Goal: Information Seeking & Learning: Learn about a topic

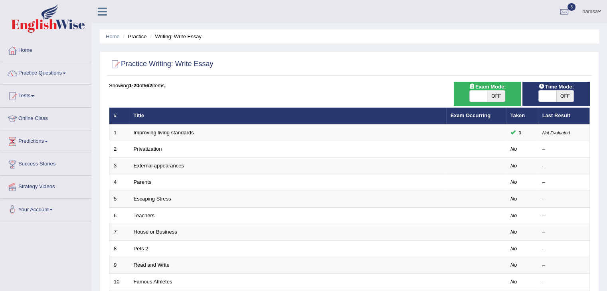
click at [210, 136] on td "Improving living standards" at bounding box center [287, 132] width 317 height 17
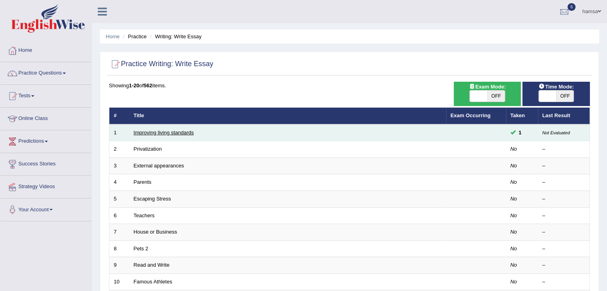
click at [178, 131] on link "Improving living standards" at bounding box center [164, 133] width 60 height 6
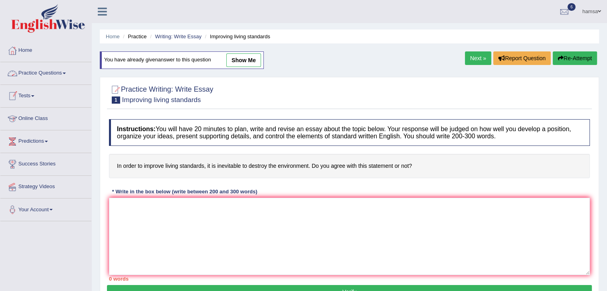
click at [39, 120] on link "Online Class" at bounding box center [45, 118] width 91 height 20
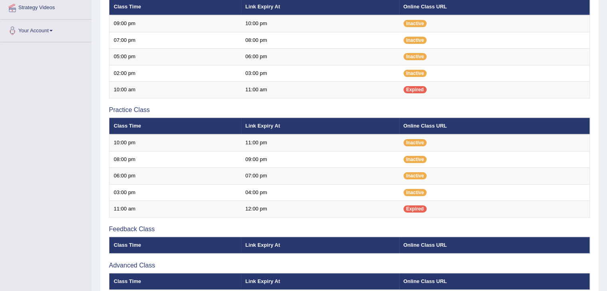
scroll to position [176, 0]
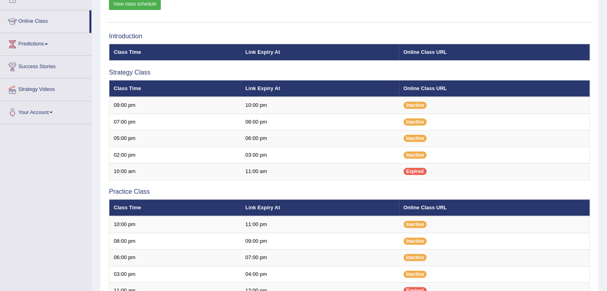
scroll to position [98, 0]
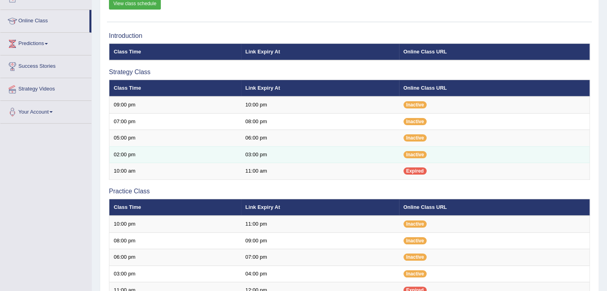
click at [124, 156] on td "02:00 pm" at bounding box center [175, 154] width 132 height 17
click at [410, 154] on span "Inactive" at bounding box center [415, 154] width 24 height 7
click at [405, 155] on span "Inactive" at bounding box center [415, 154] width 24 height 7
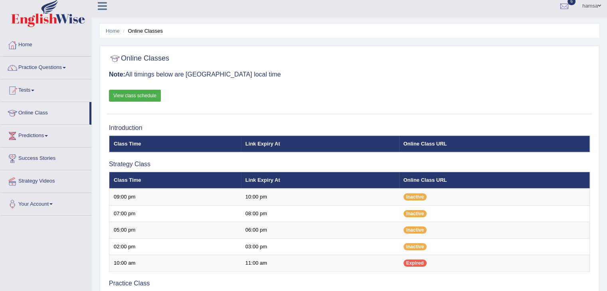
scroll to position [0, 0]
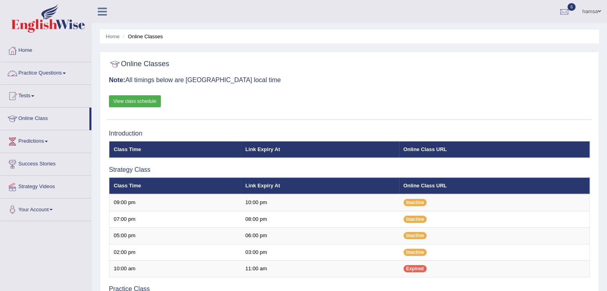
click at [61, 72] on link "Practice Questions" at bounding box center [45, 72] width 91 height 20
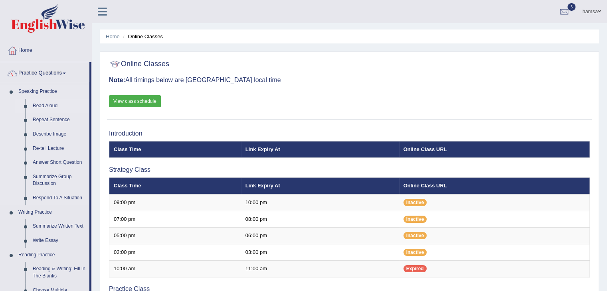
click at [45, 107] on link "Read Aloud" at bounding box center [59, 106] width 60 height 14
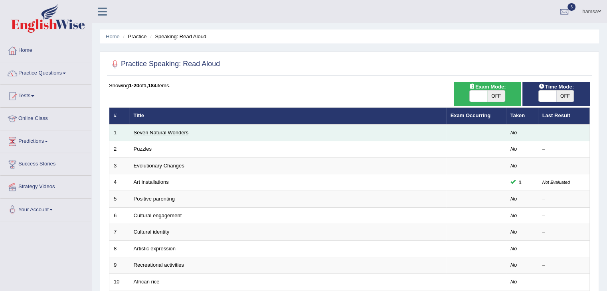
click at [172, 132] on link "Seven Natural Wonders" at bounding box center [161, 133] width 55 height 6
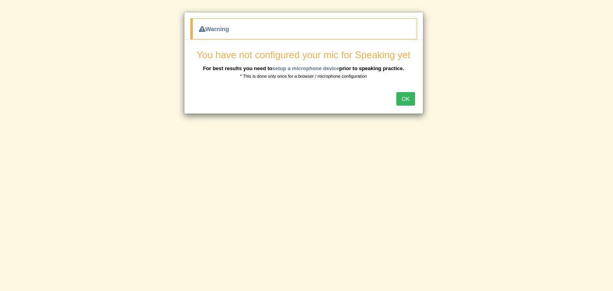
click at [401, 102] on button "OK" at bounding box center [405, 99] width 18 height 14
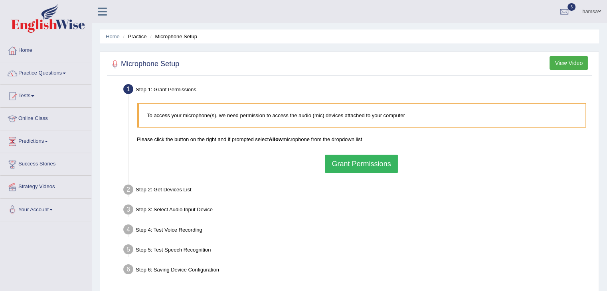
click at [364, 167] on button "Grant Permissions" at bounding box center [361, 164] width 73 height 18
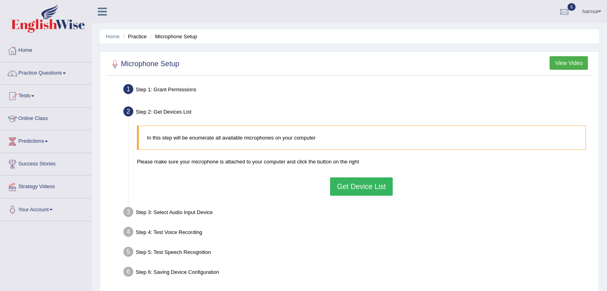
click at [358, 182] on button "Get Device List" at bounding box center [361, 186] width 62 height 18
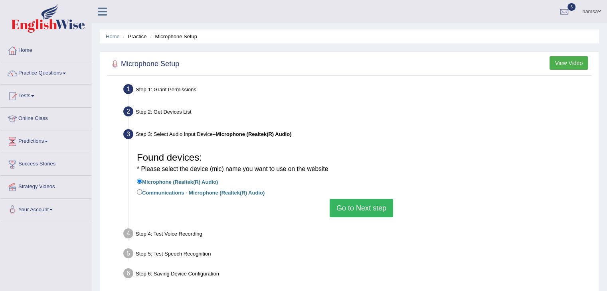
click at [345, 205] on button "Go to Next step" at bounding box center [360, 208] width 63 height 18
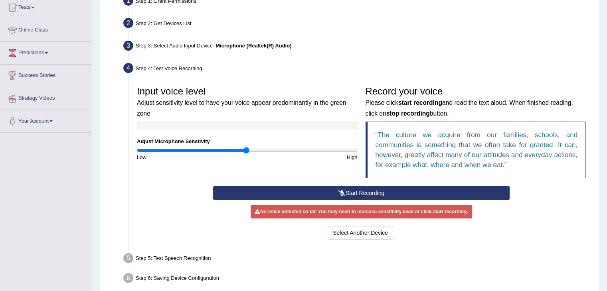
scroll to position [89, 0]
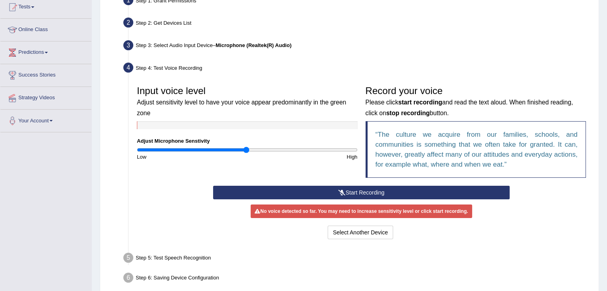
click at [361, 192] on button "Start Recording" at bounding box center [361, 193] width 296 height 14
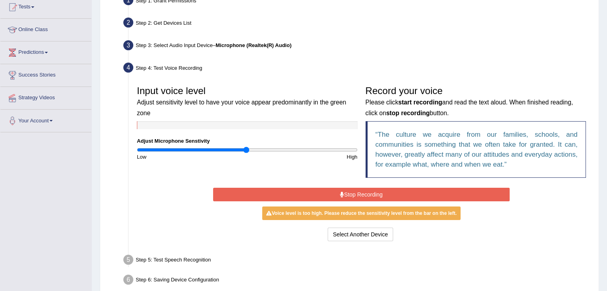
click at [361, 192] on button "Stop Recording" at bounding box center [361, 195] width 296 height 14
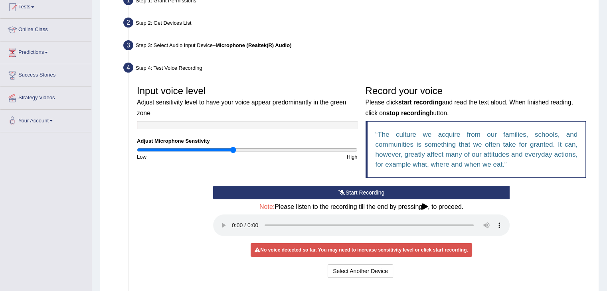
click at [233, 150] on input "range" at bounding box center [247, 150] width 221 height 6
click at [237, 151] on input "range" at bounding box center [247, 150] width 221 height 6
click at [242, 152] on input "range" at bounding box center [247, 150] width 221 height 6
click at [255, 150] on input "range" at bounding box center [247, 150] width 221 height 6
click at [281, 150] on input "range" at bounding box center [247, 150] width 221 height 6
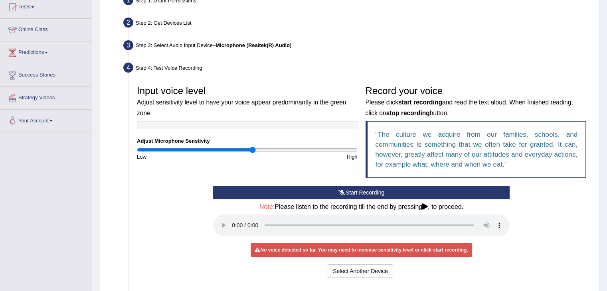
click at [253, 151] on input "range" at bounding box center [247, 150] width 221 height 6
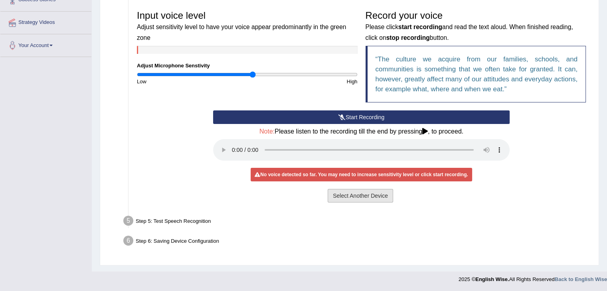
click at [359, 198] on button "Select Another Device" at bounding box center [359, 196] width 65 height 14
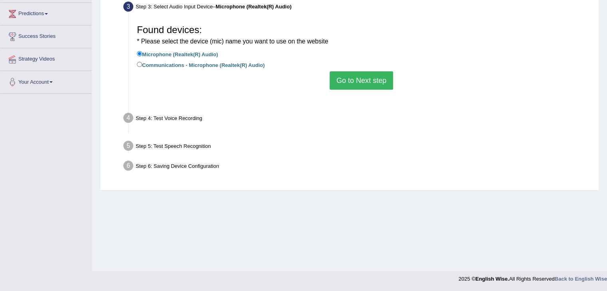
scroll to position [128, 0]
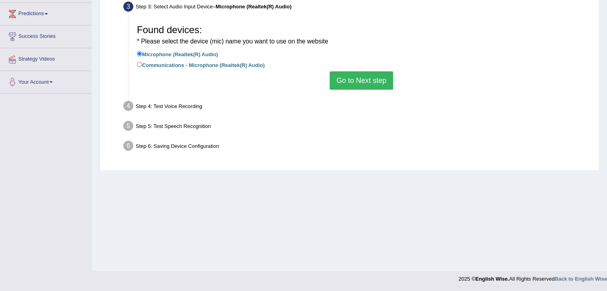
click at [365, 81] on button "Go to Next step" at bounding box center [360, 80] width 63 height 18
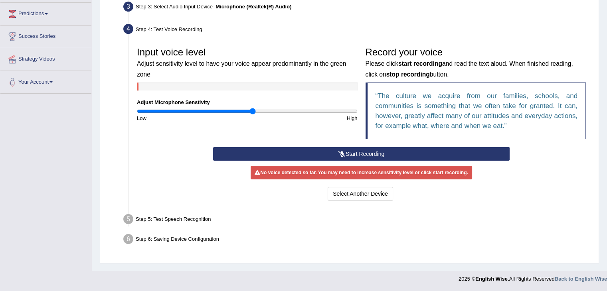
click at [351, 152] on button "Start Recording" at bounding box center [361, 154] width 296 height 14
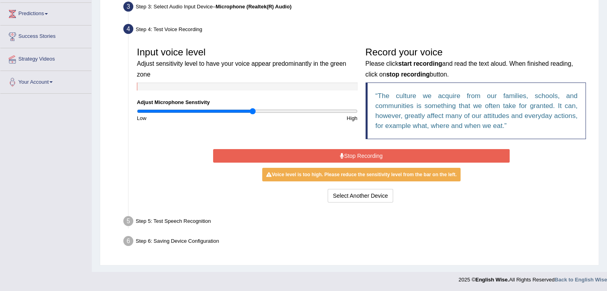
click at [356, 156] on button "Stop Recording" at bounding box center [361, 156] width 296 height 14
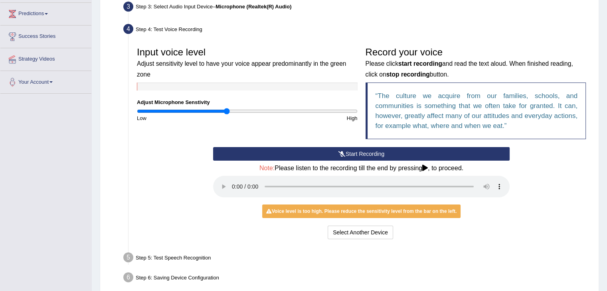
type input "0.82"
click at [225, 112] on input "range" at bounding box center [247, 111] width 221 height 6
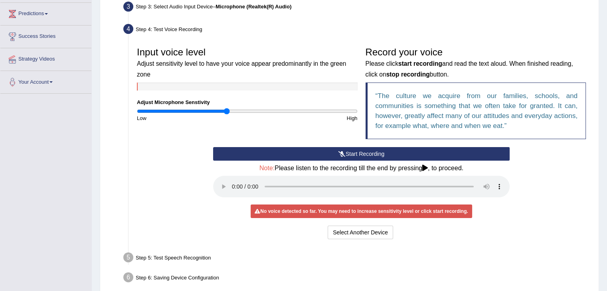
click at [327, 154] on button "Start Recording" at bounding box center [361, 154] width 296 height 14
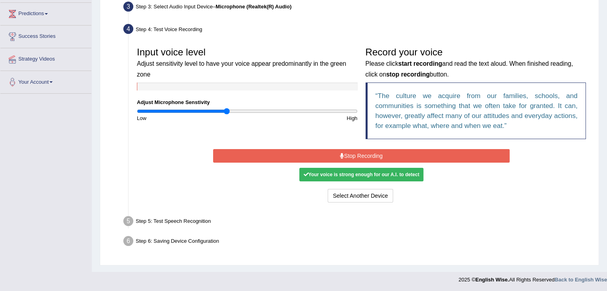
click at [327, 154] on button "Stop Recording" at bounding box center [361, 156] width 296 height 14
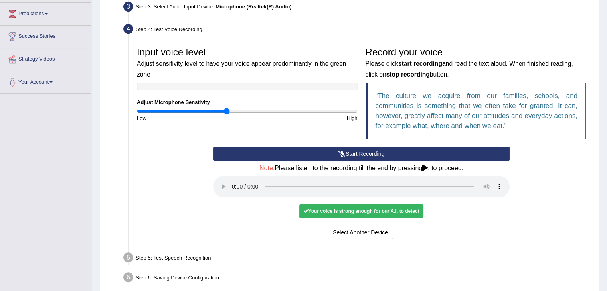
click at [380, 208] on div "Your voice is strong enough for our A.I. to detect" at bounding box center [361, 212] width 124 height 14
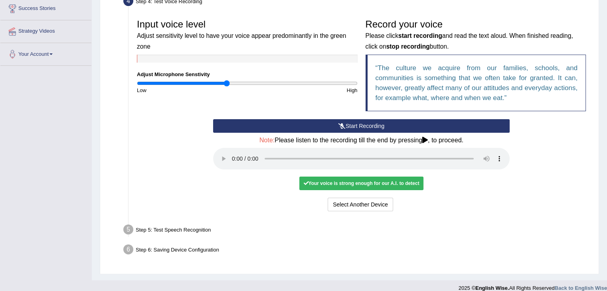
scroll to position [164, 0]
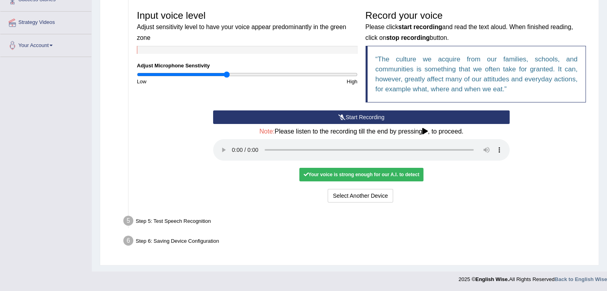
click at [365, 175] on div "Your voice is strong enough for our A.I. to detect" at bounding box center [361, 175] width 124 height 14
click at [368, 180] on div "Start Recording Stop Recording Note: Please listen to the recording till the en…" at bounding box center [361, 157] width 304 height 94
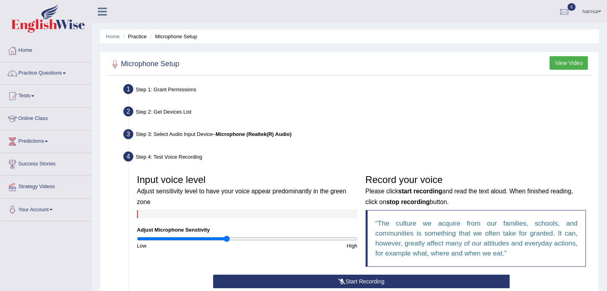
scroll to position [0, 0]
click at [559, 64] on button "View Video" at bounding box center [568, 63] width 38 height 14
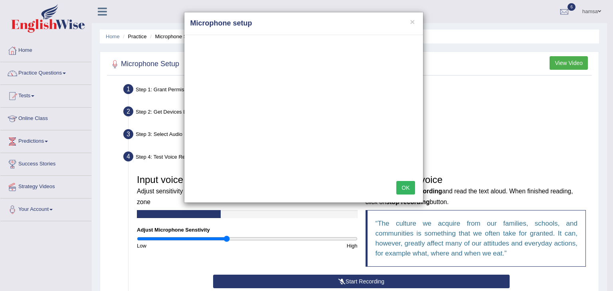
click at [405, 187] on button "OK" at bounding box center [405, 188] width 18 height 14
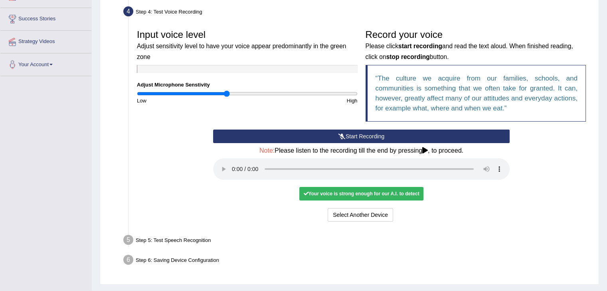
scroll to position [164, 0]
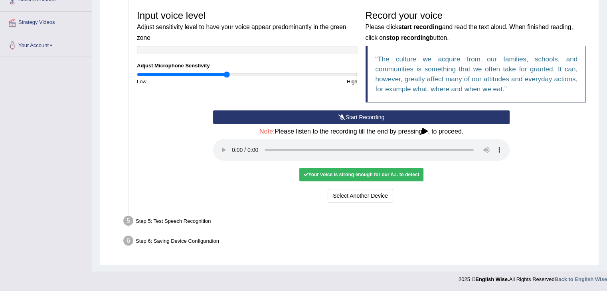
click at [428, 130] on icon at bounding box center [425, 131] width 6 height 6
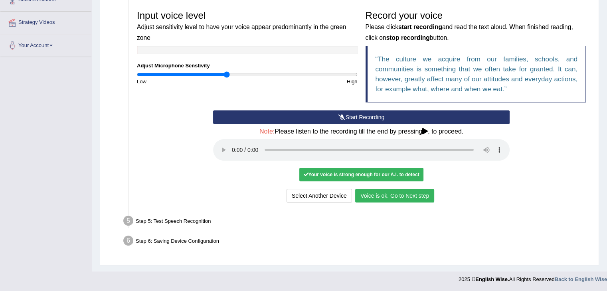
click at [371, 193] on button "Voice is ok. Go to Next step" at bounding box center [394, 196] width 79 height 14
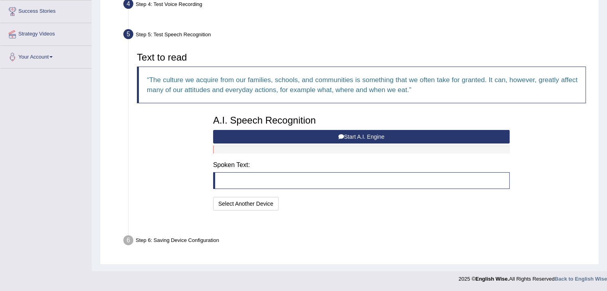
scroll to position [133, 0]
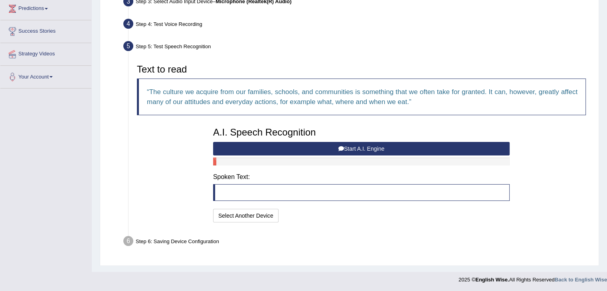
click at [248, 148] on button "Start A.I. Engine" at bounding box center [361, 149] width 296 height 14
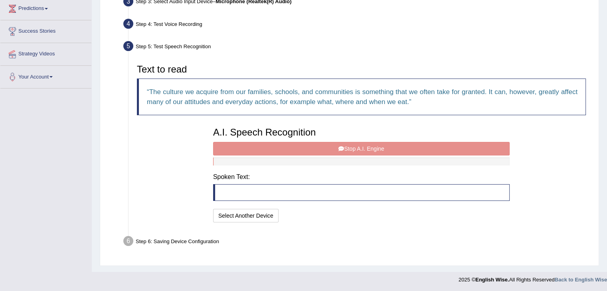
click at [248, 148] on div "A.I. Speech Recognition Start A.I. Engine Stop A.I. Engine Note: Please listen …" at bounding box center [361, 173] width 304 height 101
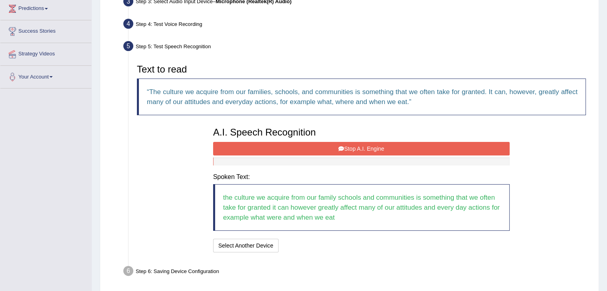
click at [363, 147] on button "Stop A.I. Engine" at bounding box center [361, 149] width 296 height 14
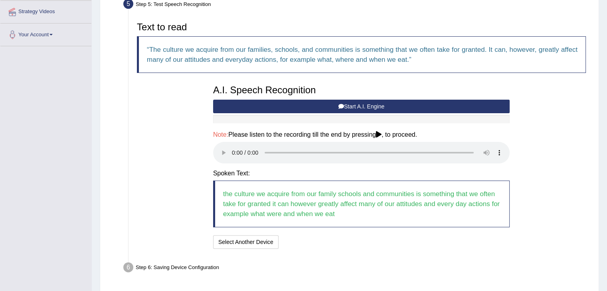
scroll to position [201, 0]
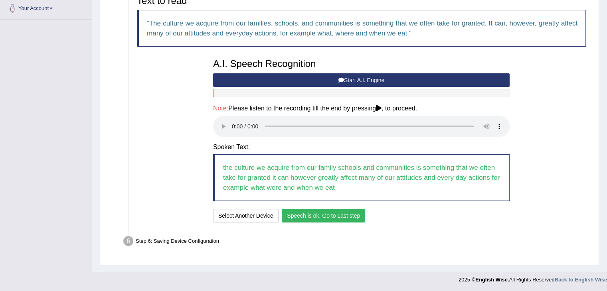
click at [296, 215] on button "Speech is ok. Go to Last step" at bounding box center [323, 216] width 83 height 14
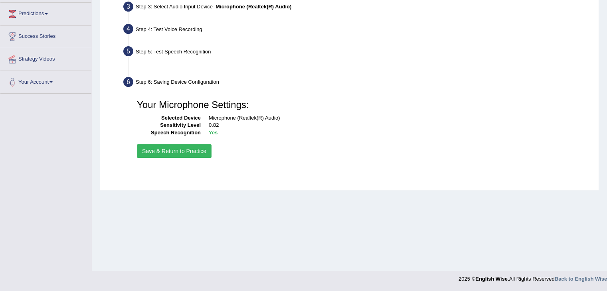
scroll to position [128, 0]
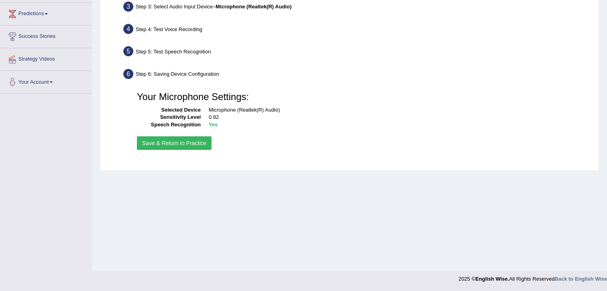
click at [179, 142] on button "Save & Return to Practice" at bounding box center [174, 143] width 75 height 14
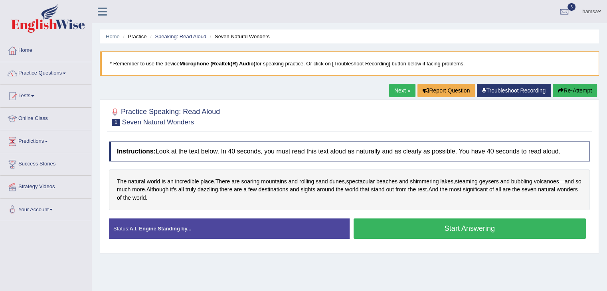
click at [437, 230] on button "Start Answering" at bounding box center [469, 229] width 233 height 20
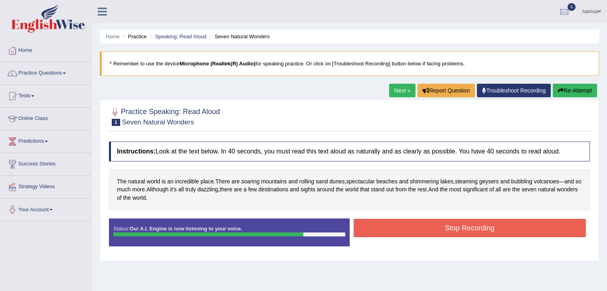
click at [437, 230] on button "Stop Recording" at bounding box center [469, 228] width 233 height 18
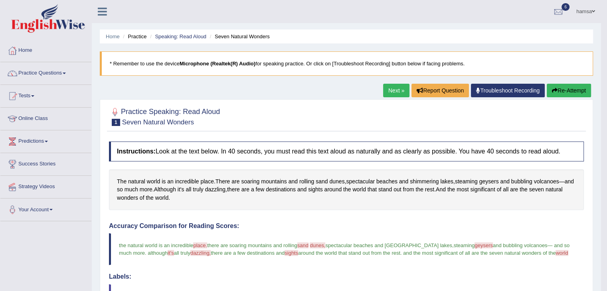
click at [394, 87] on link "Next »" at bounding box center [396, 91] width 26 height 14
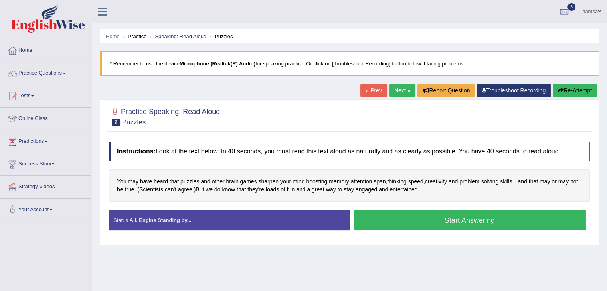
click at [441, 220] on button "Start Answering" at bounding box center [469, 220] width 233 height 20
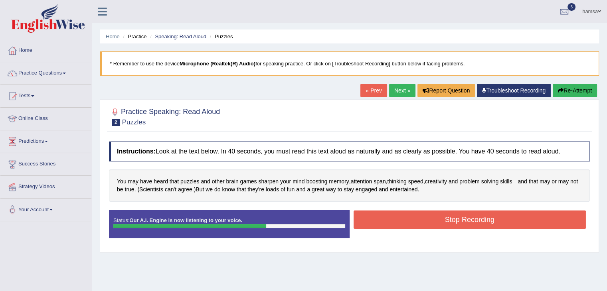
click at [441, 220] on button "Stop Recording" at bounding box center [469, 220] width 233 height 18
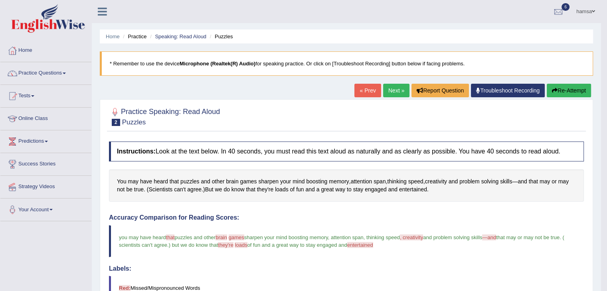
click at [394, 87] on link "Next »" at bounding box center [396, 91] width 26 height 14
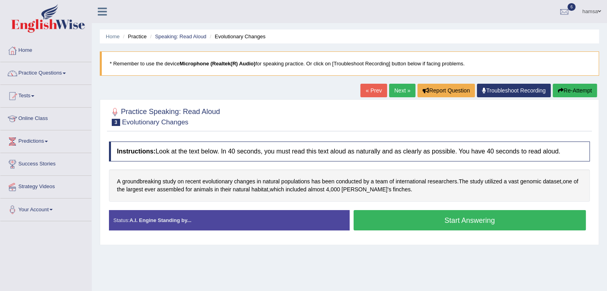
click at [426, 221] on button "Start Answering" at bounding box center [469, 220] width 233 height 20
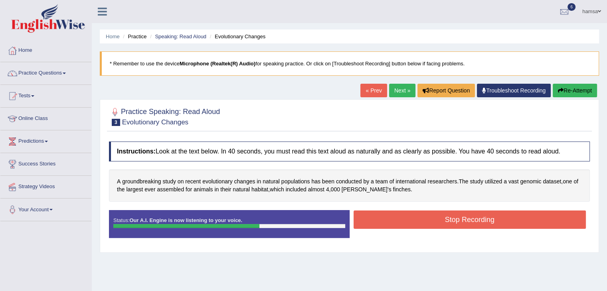
click at [426, 221] on button "Stop Recording" at bounding box center [469, 220] width 233 height 18
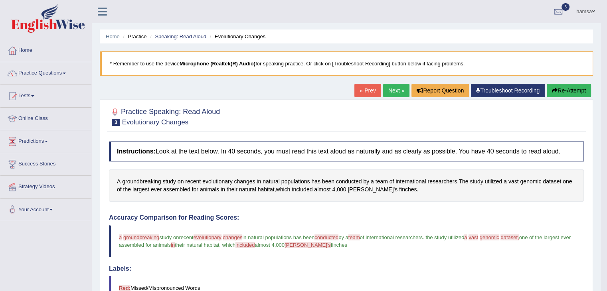
click at [394, 88] on link "Next »" at bounding box center [396, 91] width 26 height 14
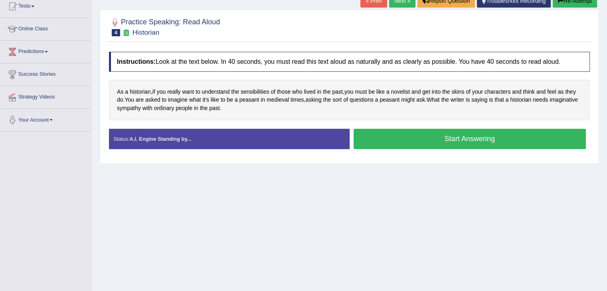
scroll to position [91, 0]
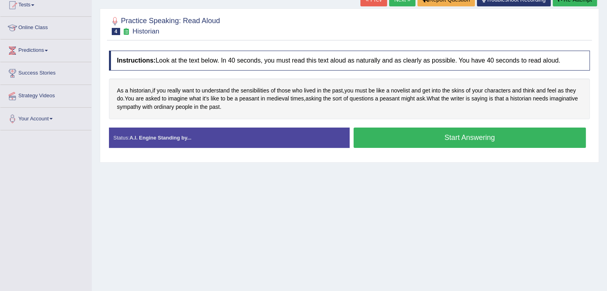
click at [189, 132] on div "Status: A.I. Engine Standing by..." at bounding box center [229, 138] width 240 height 20
click at [440, 142] on button "Start Answering" at bounding box center [469, 138] width 233 height 20
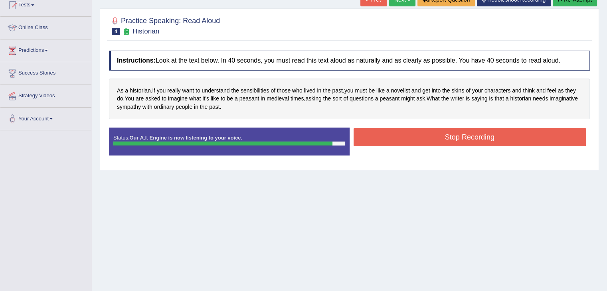
click at [440, 142] on button "Stop Recording" at bounding box center [469, 137] width 233 height 18
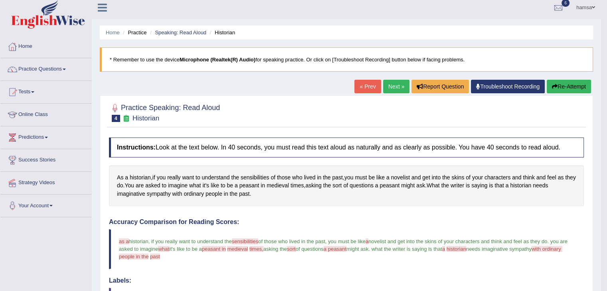
scroll to position [5, 0]
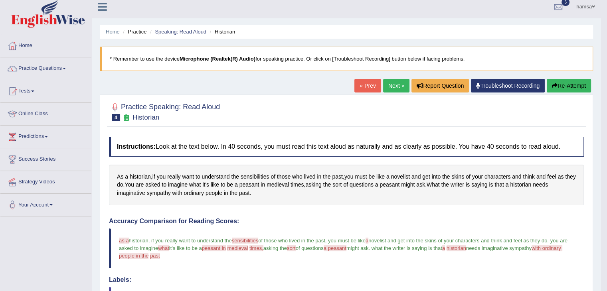
click at [394, 88] on link "Next »" at bounding box center [396, 86] width 26 height 14
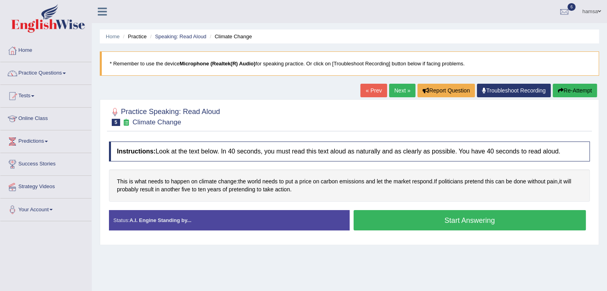
click at [474, 219] on button "Start Answering" at bounding box center [469, 220] width 233 height 20
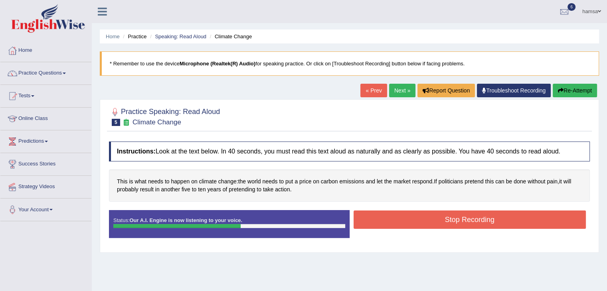
click at [474, 219] on button "Stop Recording" at bounding box center [469, 220] width 233 height 18
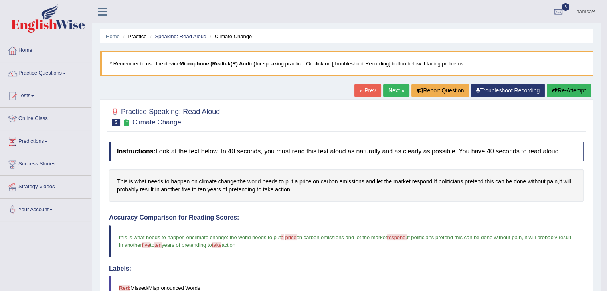
click at [389, 93] on link "Next »" at bounding box center [396, 91] width 26 height 14
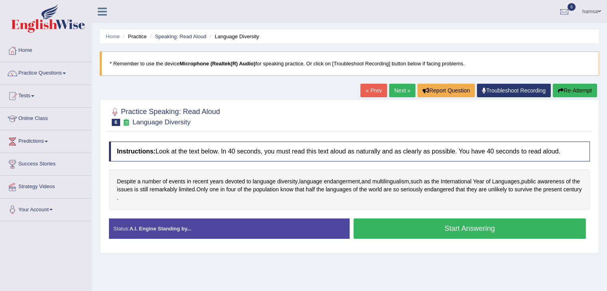
click at [445, 232] on button "Start Answering" at bounding box center [469, 229] width 233 height 20
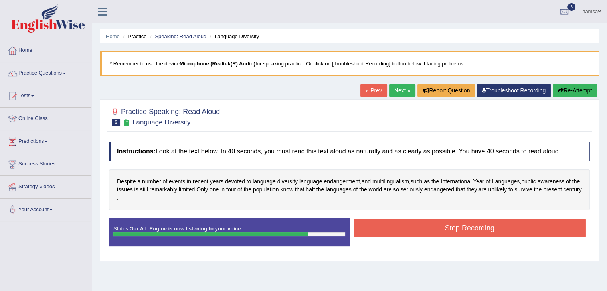
click at [445, 232] on button "Stop Recording" at bounding box center [469, 228] width 233 height 18
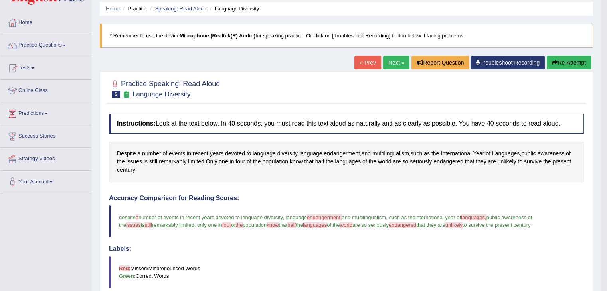
scroll to position [30, 0]
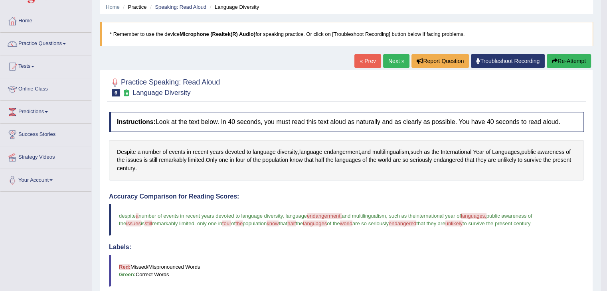
click at [333, 215] on span "endangerment," at bounding box center [324, 216] width 35 height 6
click at [339, 216] on span "endangerment," at bounding box center [324, 216] width 35 height 6
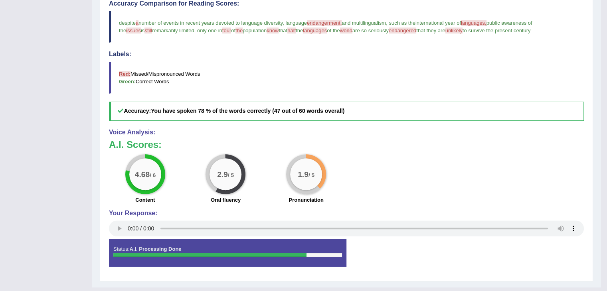
scroll to position [238, 0]
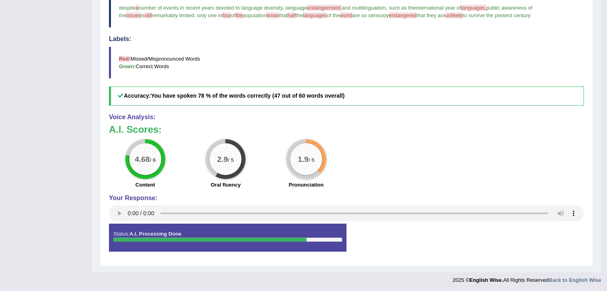
click at [195, 233] on div "Status: A.I. Processing Done" at bounding box center [227, 238] width 237 height 28
click at [301, 160] on big "1.9" at bounding box center [303, 158] width 11 height 9
click at [324, 159] on div "1.9 / 5" at bounding box center [306, 159] width 40 height 40
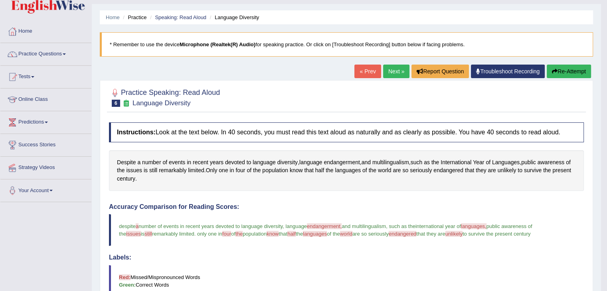
scroll to position [0, 0]
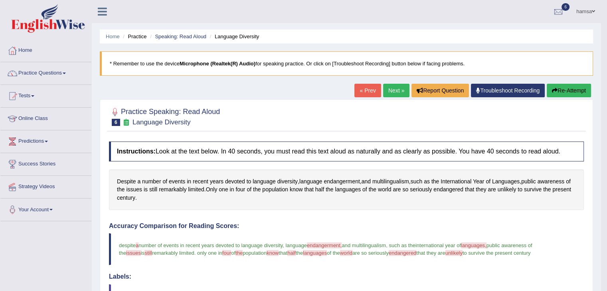
click at [390, 89] on link "Next »" at bounding box center [396, 91] width 26 height 14
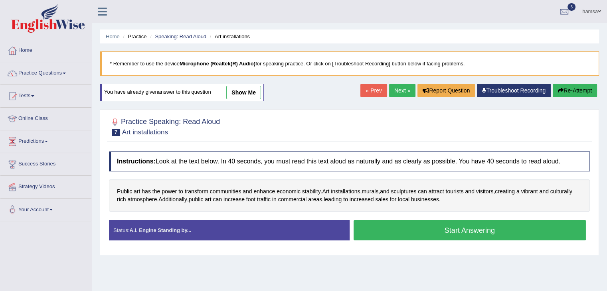
click at [446, 229] on button "Start Answering" at bounding box center [469, 230] width 233 height 20
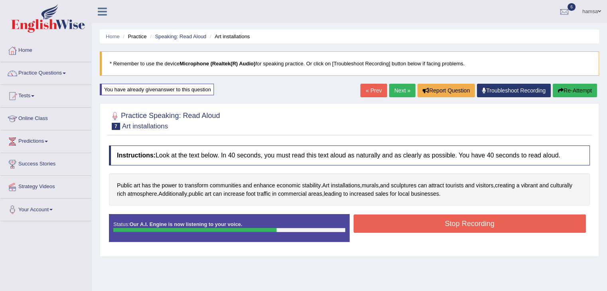
click at [448, 227] on button "Stop Recording" at bounding box center [469, 224] width 233 height 18
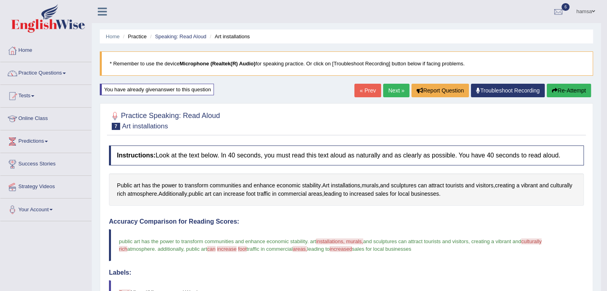
click at [394, 86] on link "Next »" at bounding box center [396, 91] width 26 height 14
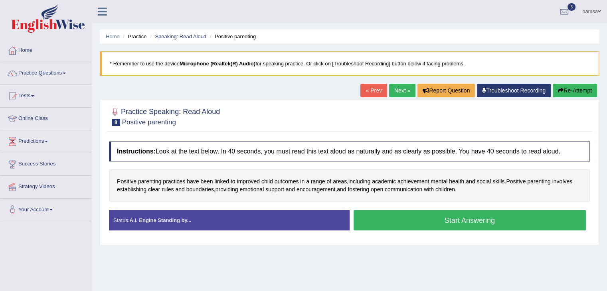
click at [460, 218] on button "Start Answering" at bounding box center [469, 220] width 233 height 20
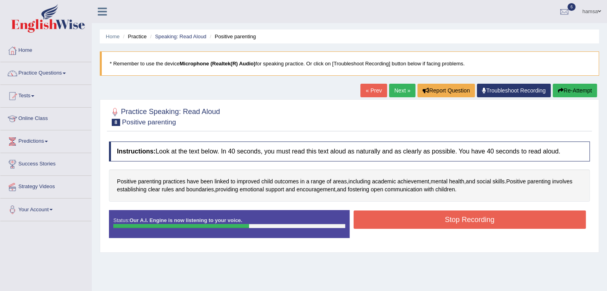
click at [460, 218] on button "Stop Recording" at bounding box center [469, 220] width 233 height 18
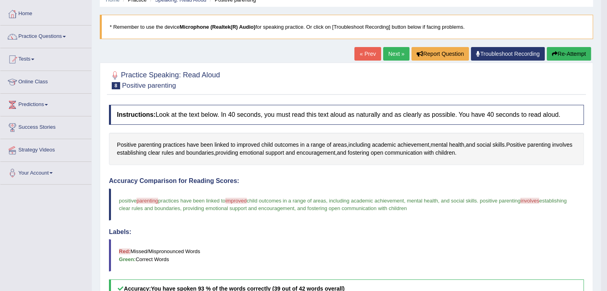
scroll to position [37, 0]
click at [570, 51] on button "Re-Attempt" at bounding box center [568, 54] width 44 height 14
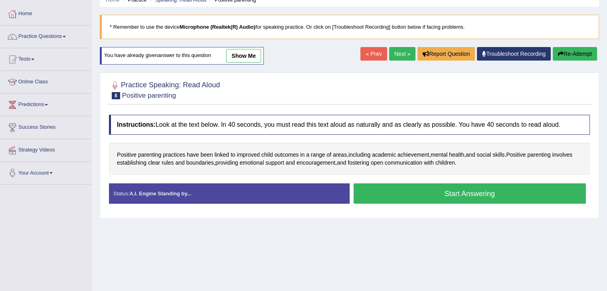
click at [451, 193] on button "Start Answering" at bounding box center [469, 193] width 233 height 20
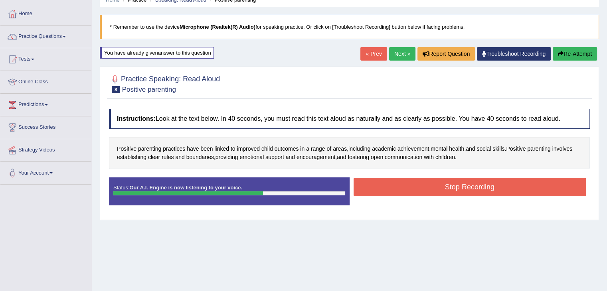
click at [451, 193] on button "Stop Recording" at bounding box center [469, 187] width 233 height 18
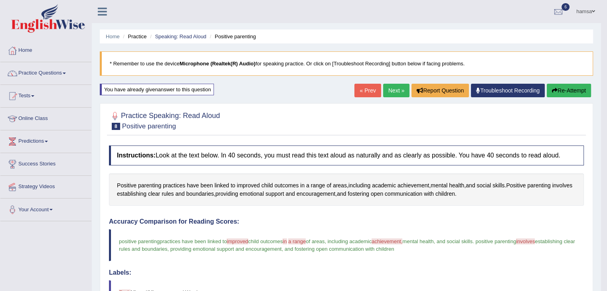
click at [394, 93] on link "Next »" at bounding box center [396, 91] width 26 height 14
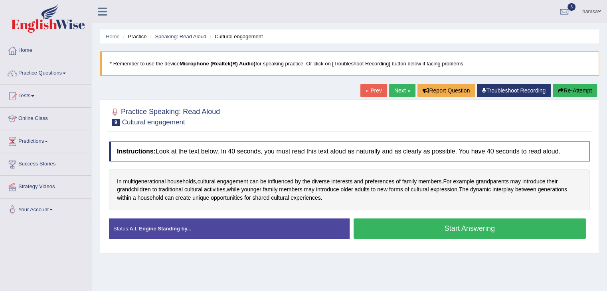
click at [439, 229] on button "Start Answering" at bounding box center [469, 229] width 233 height 20
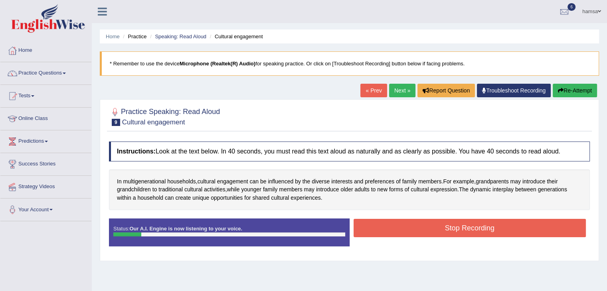
click at [447, 233] on button "Stop Recording" at bounding box center [469, 228] width 233 height 18
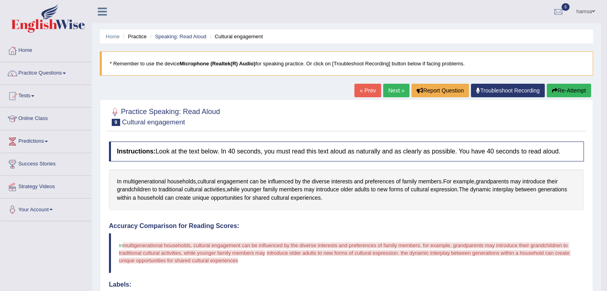
click at [568, 93] on button "Re-Attempt" at bounding box center [568, 91] width 44 height 14
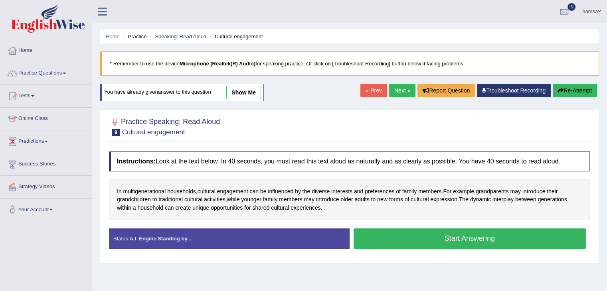
click at [456, 240] on button "Start Answering" at bounding box center [469, 239] width 233 height 20
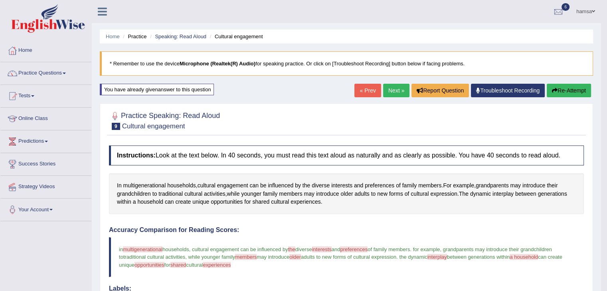
click at [392, 89] on link "Next »" at bounding box center [396, 91] width 26 height 14
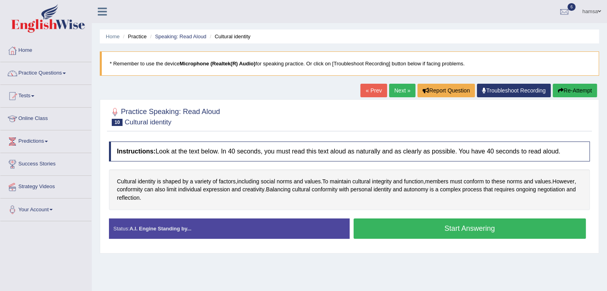
click at [440, 231] on button "Start Answering" at bounding box center [469, 229] width 233 height 20
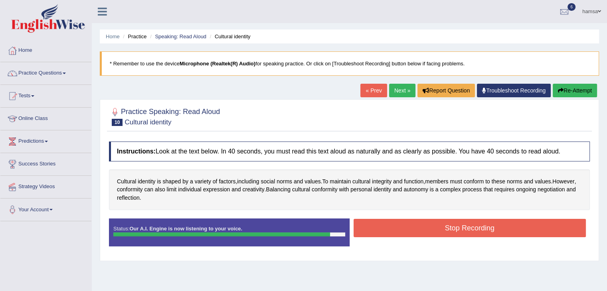
click at [440, 231] on button "Stop Recording" at bounding box center [469, 228] width 233 height 18
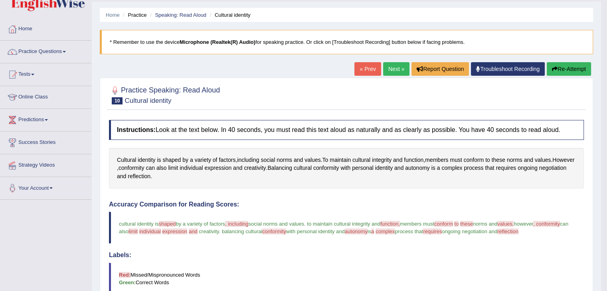
scroll to position [19, 0]
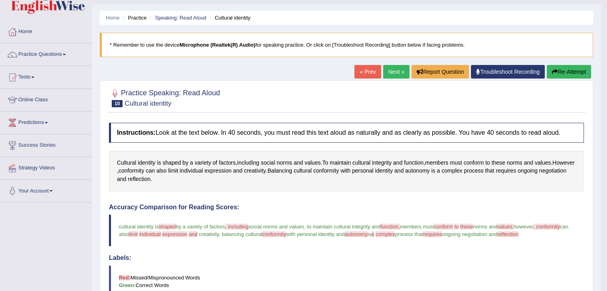
click at [558, 69] on button "Re-Attempt" at bounding box center [568, 72] width 44 height 14
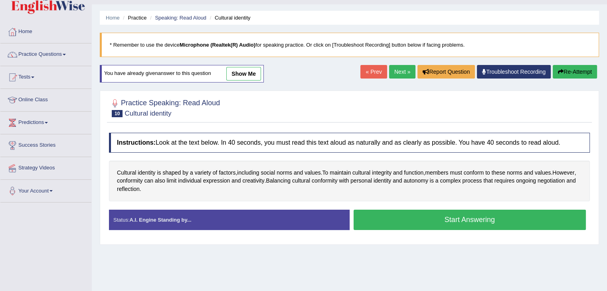
click at [461, 220] on button "Start Answering" at bounding box center [469, 220] width 233 height 20
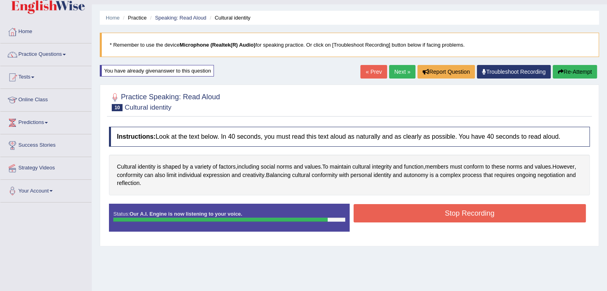
click at [461, 220] on button "Stop Recording" at bounding box center [469, 213] width 233 height 18
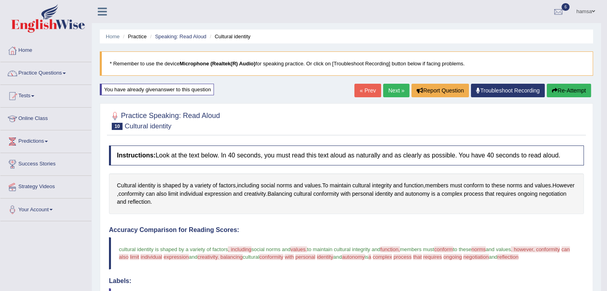
click at [562, 90] on button "Re-Attempt" at bounding box center [568, 91] width 44 height 14
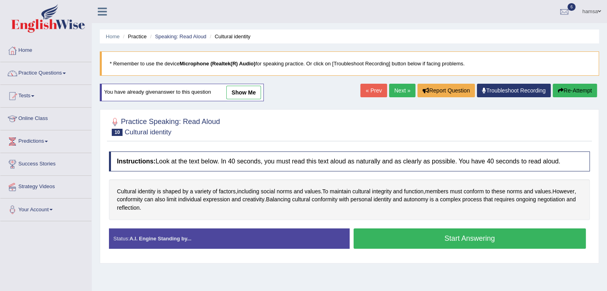
click at [397, 89] on link "Next »" at bounding box center [402, 91] width 26 height 14
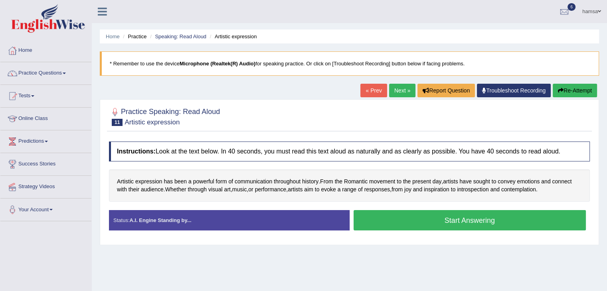
click at [409, 220] on button "Start Answering" at bounding box center [469, 220] width 233 height 20
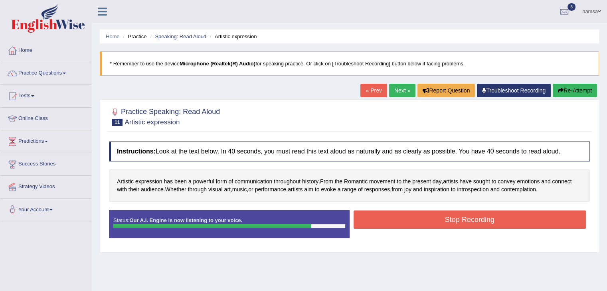
click at [409, 220] on button "Stop Recording" at bounding box center [469, 220] width 233 height 18
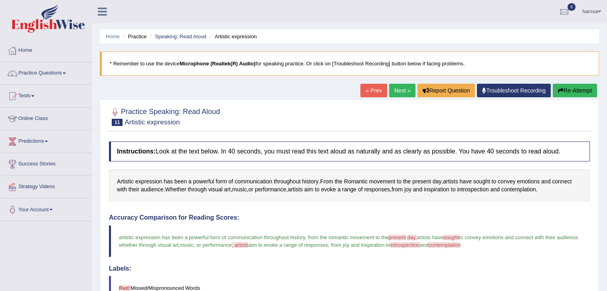
drag, startPoint x: 609, startPoint y: 101, endPoint x: 612, endPoint y: 156, distance: 55.5
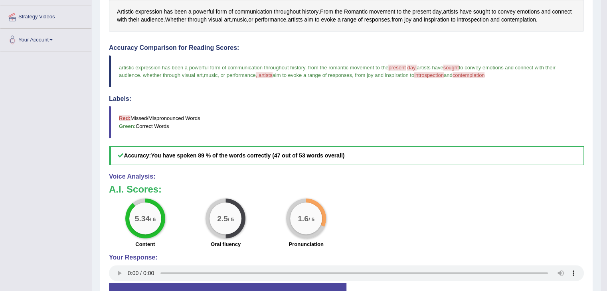
scroll to position [171, 0]
